Goal: Task Accomplishment & Management: Use online tool/utility

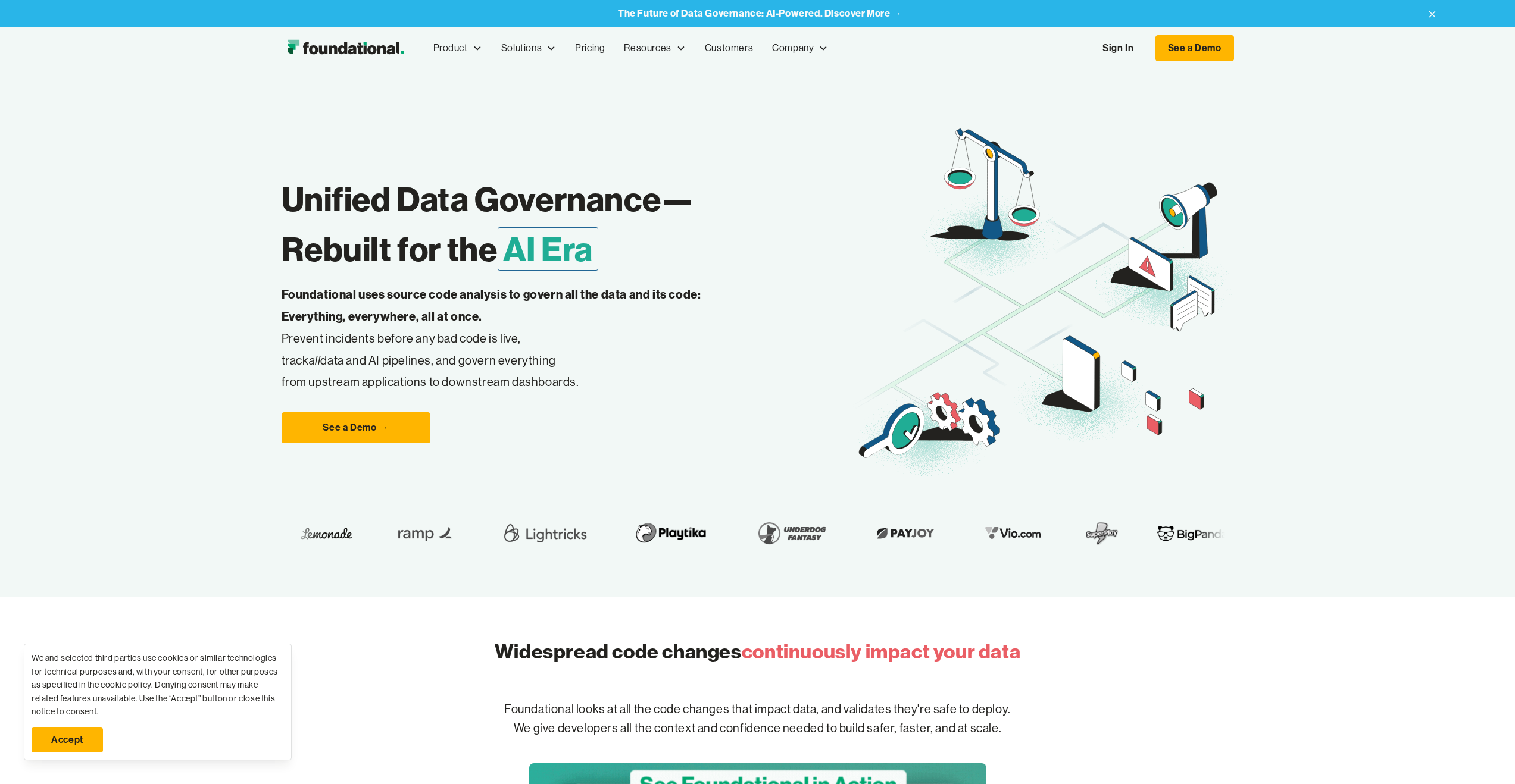
click at [1115, 49] on link "Sign In" at bounding box center [1118, 48] width 55 height 25
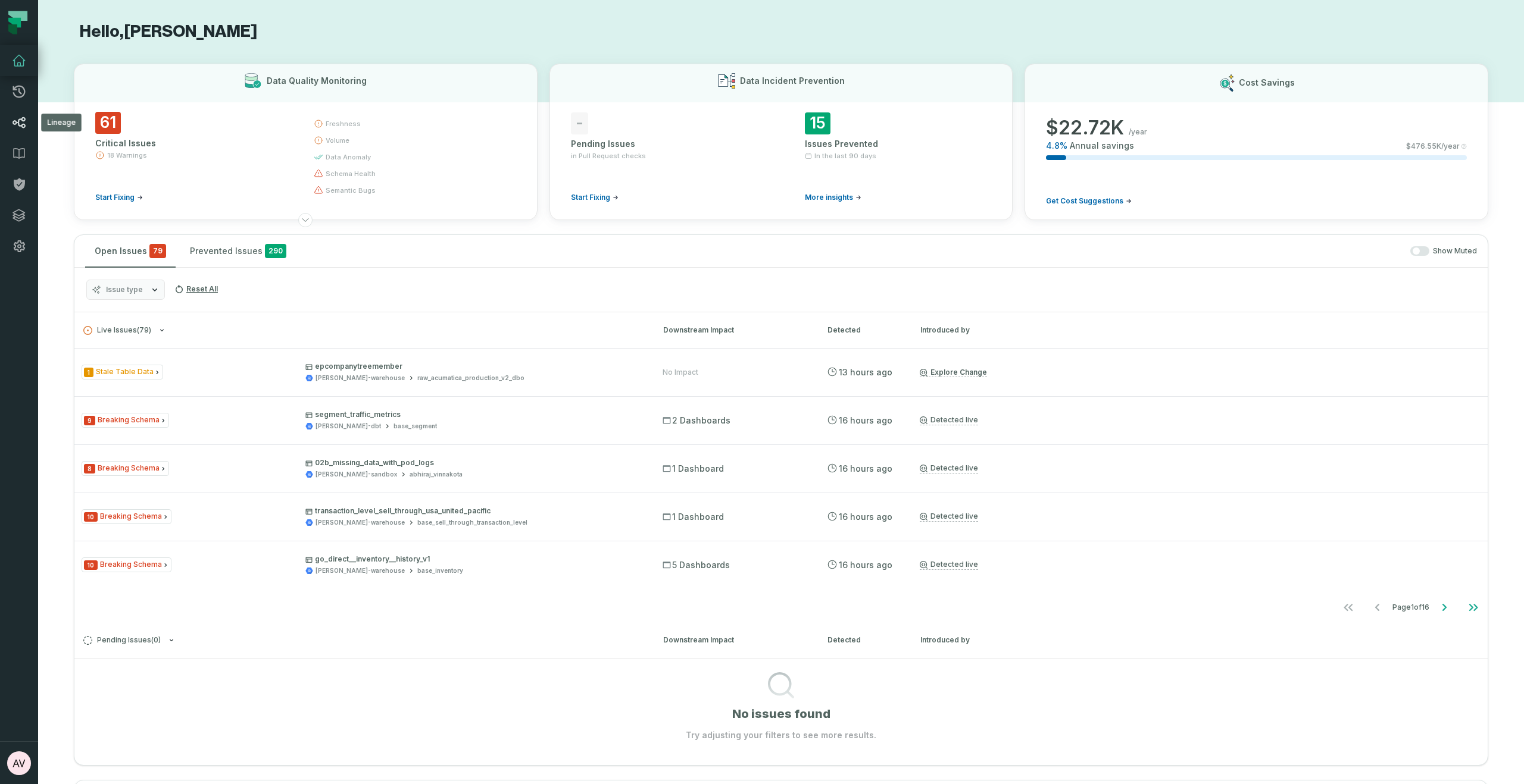
click at [14, 126] on icon at bounding box center [19, 123] width 14 height 14
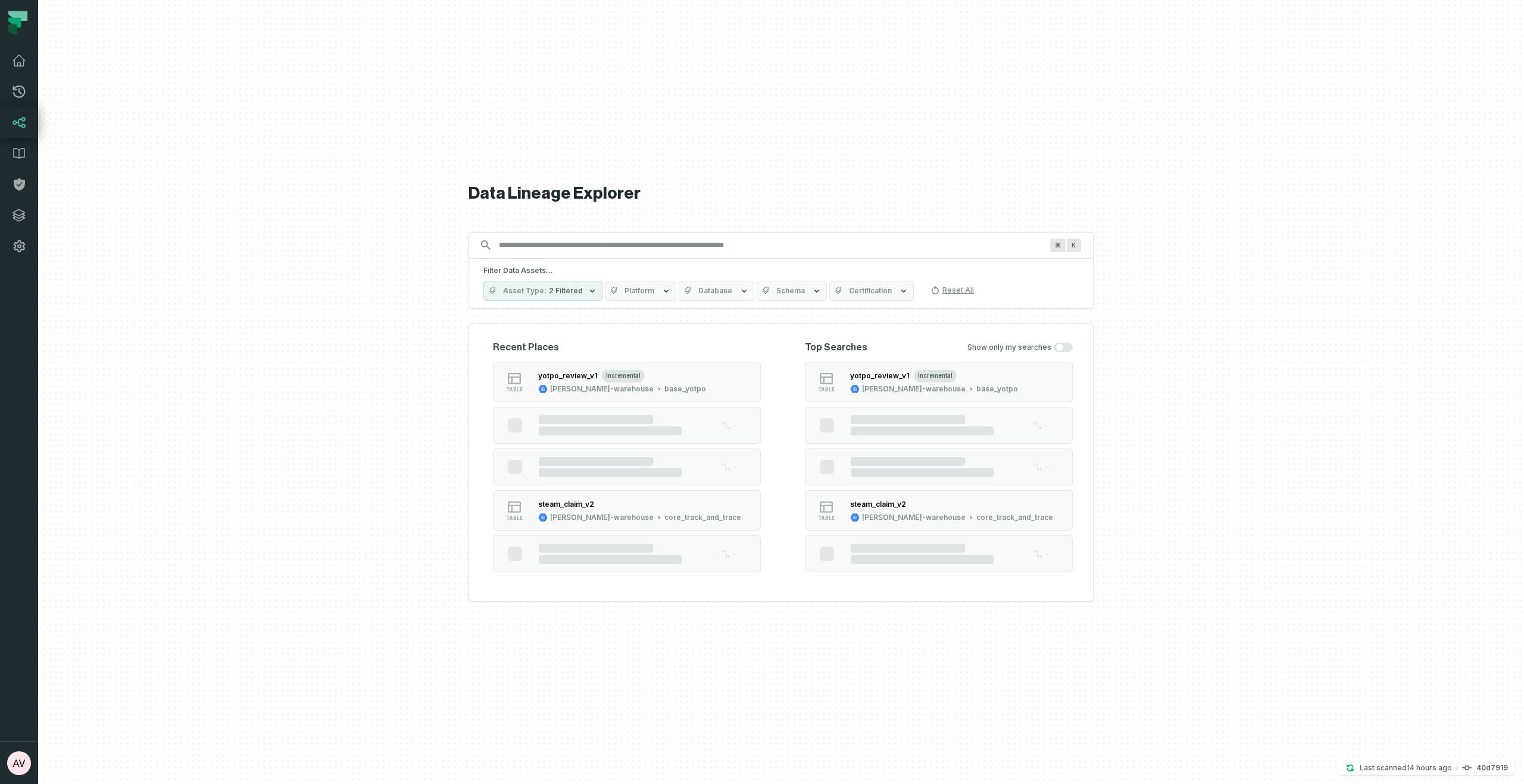
click at [575, 288] on span "2 Filtered" at bounding box center [566, 291] width 34 height 9
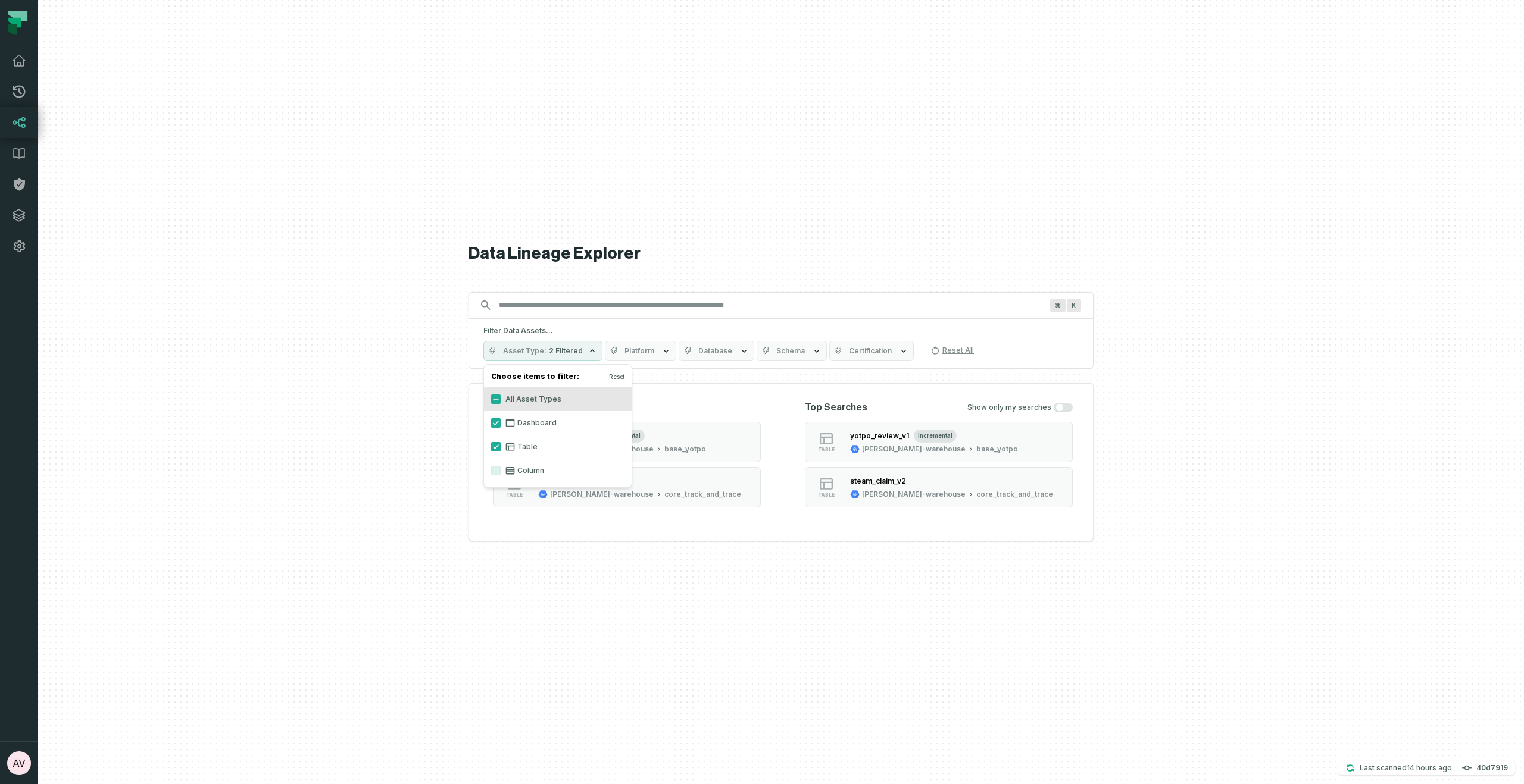
click at [479, 387] on div "Recent Places table yotpo_review_v1 incremental juul-warehouse base_yotpo table…" at bounding box center [781, 462] width 625 height 158
click at [647, 345] on button "Platform" at bounding box center [640, 351] width 72 height 21
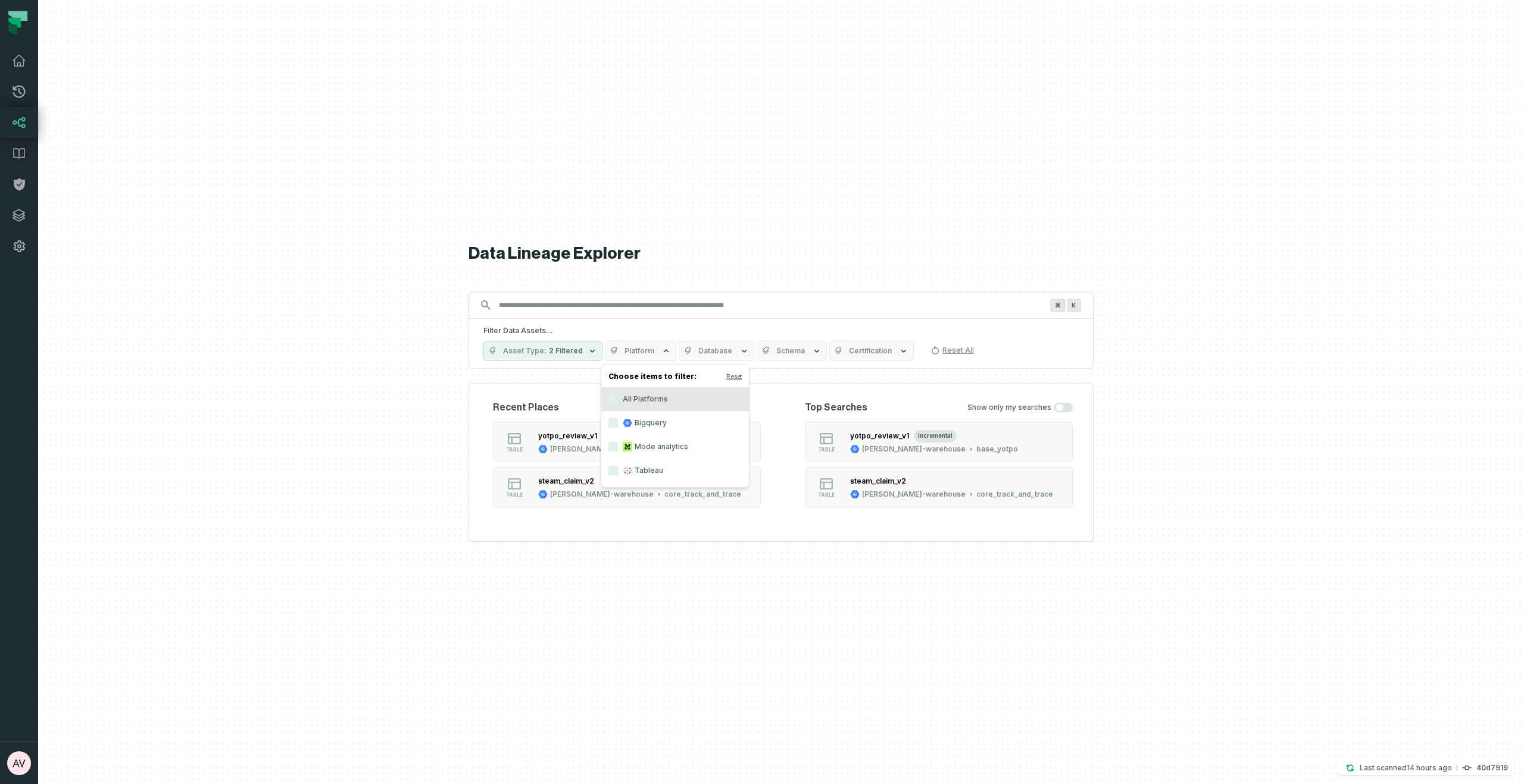
click at [677, 546] on div "Data Lineage Explorer Search for assets across the organization ⌘ K Filter Data…" at bounding box center [781, 392] width 625 height 784
click at [19, 214] on icon at bounding box center [19, 215] width 14 height 14
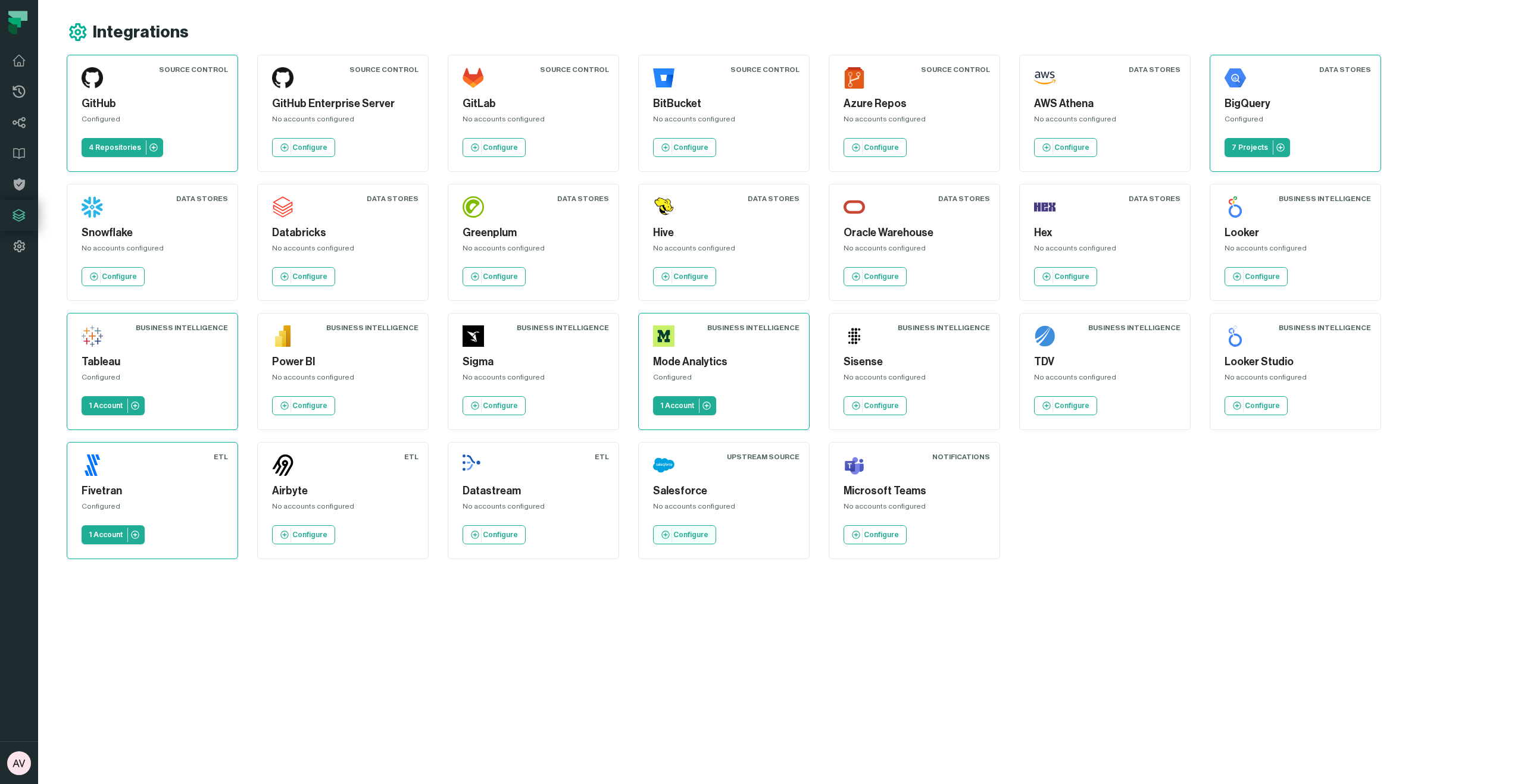
click at [694, 533] on p "Configure" at bounding box center [690, 534] width 35 height 9
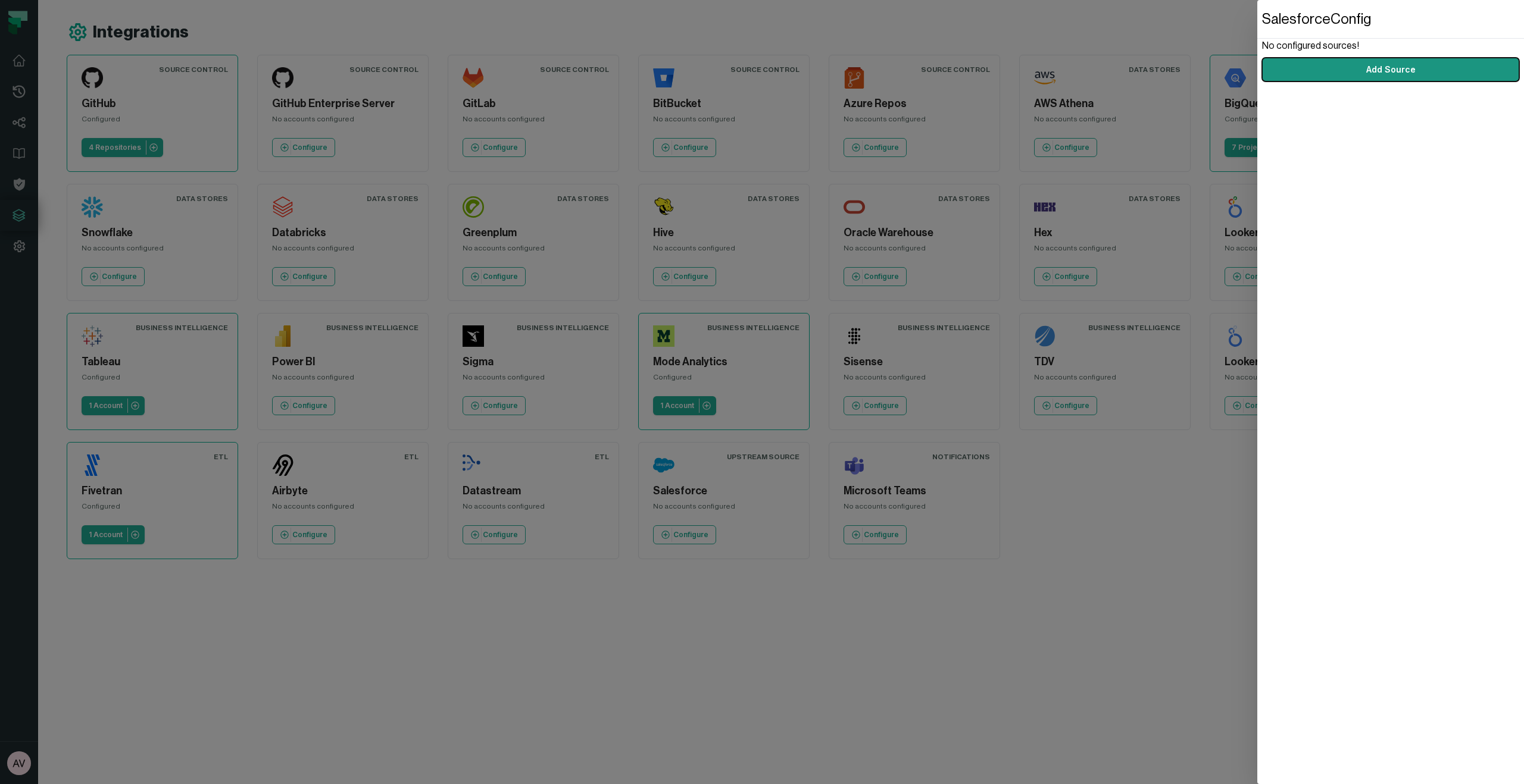
click at [1355, 62] on button "Add Source" at bounding box center [1390, 70] width 257 height 24
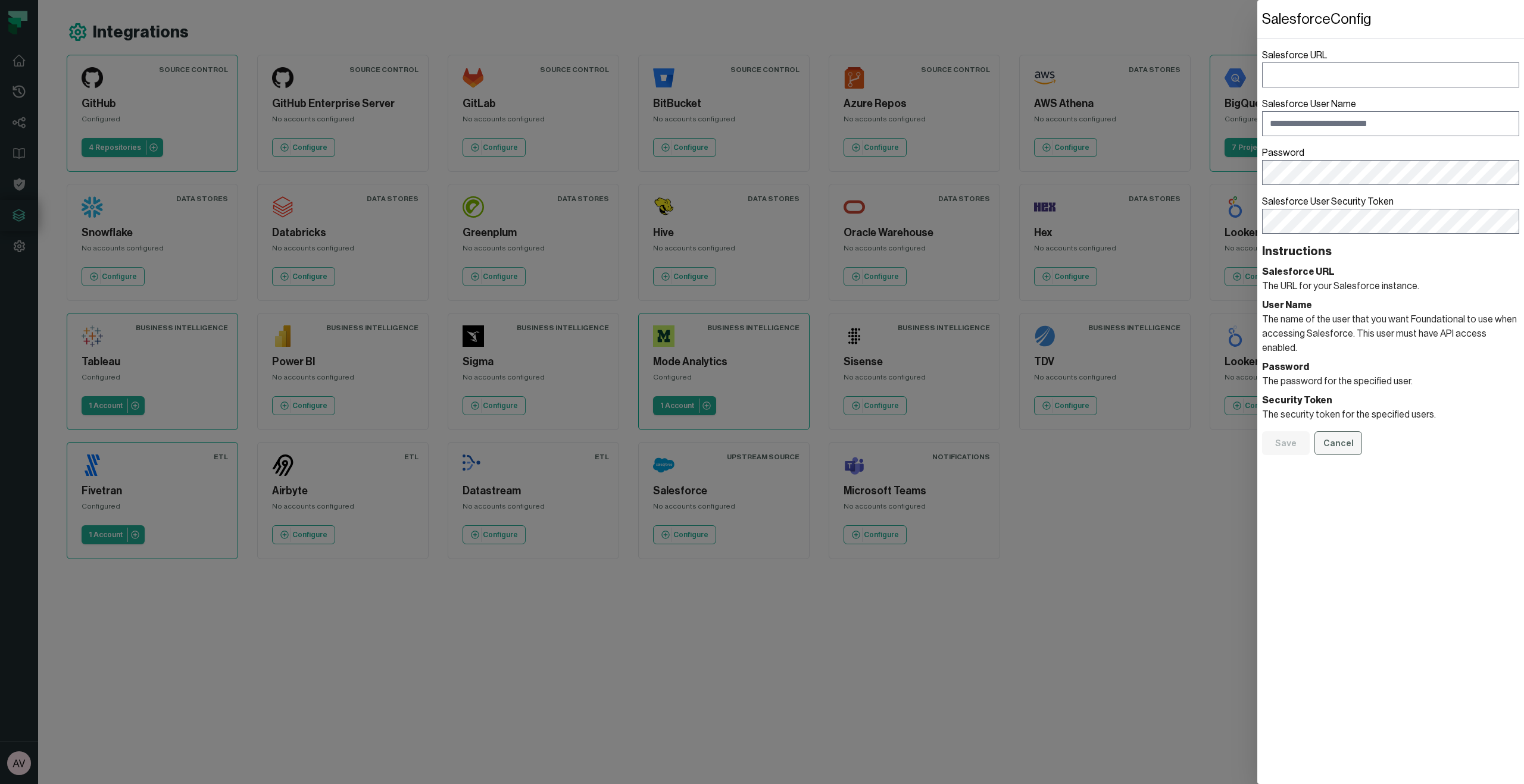
click at [1337, 434] on button "Cancel" at bounding box center [1338, 443] width 47 height 24
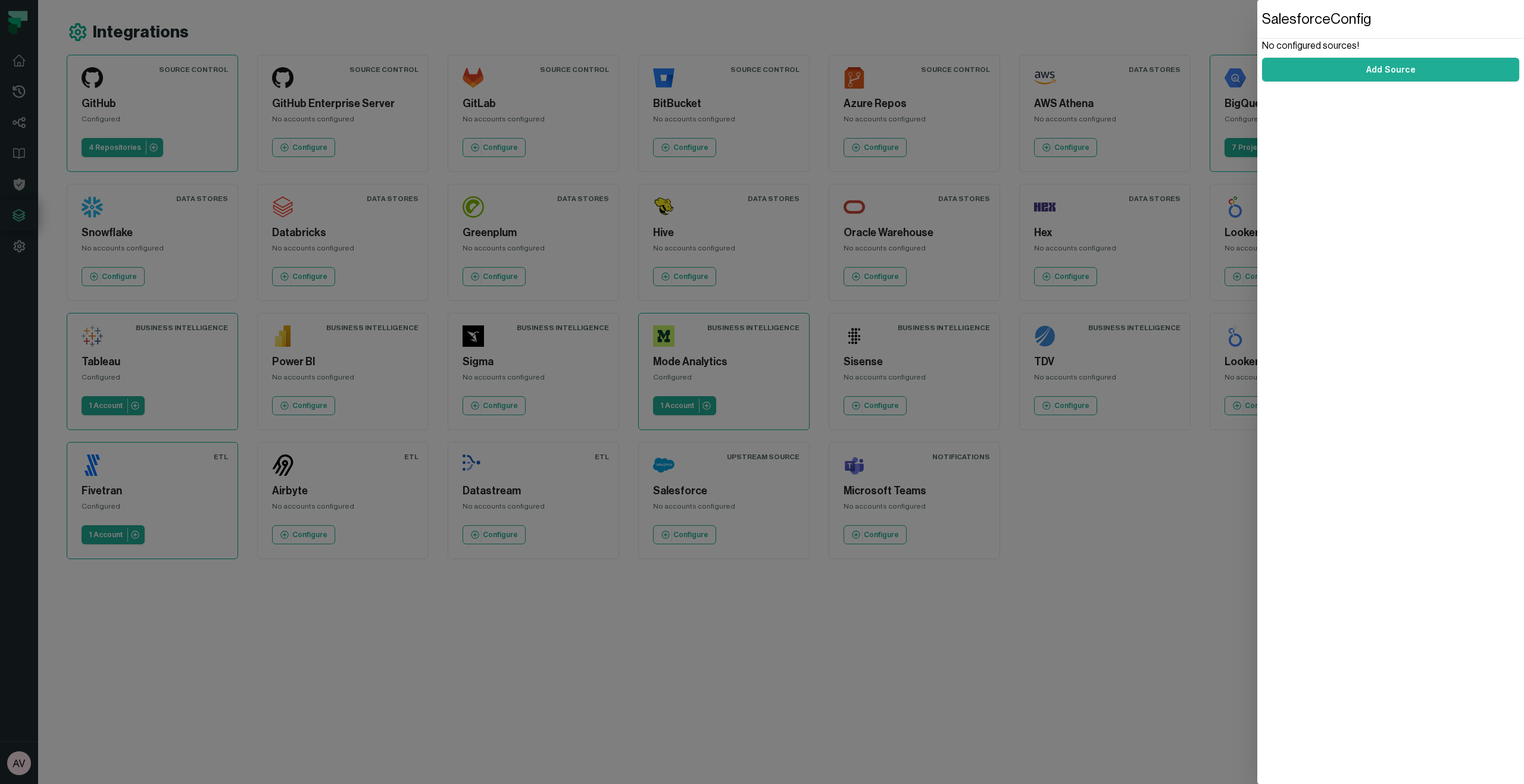
click at [1257, 532] on dialog "Salesforce Config No configured sources! Add Source" at bounding box center [1390, 392] width 266 height 784
